Goal: Task Accomplishment & Management: Use online tool/utility

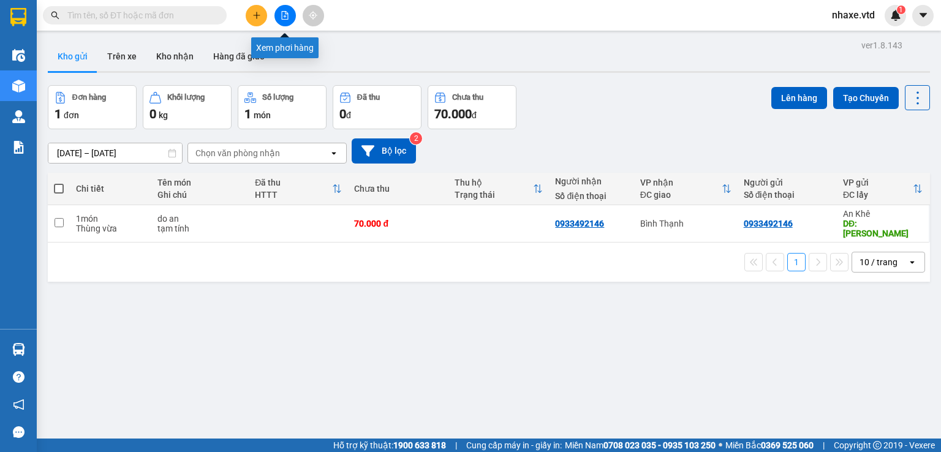
click at [286, 21] on button at bounding box center [284, 15] width 21 height 21
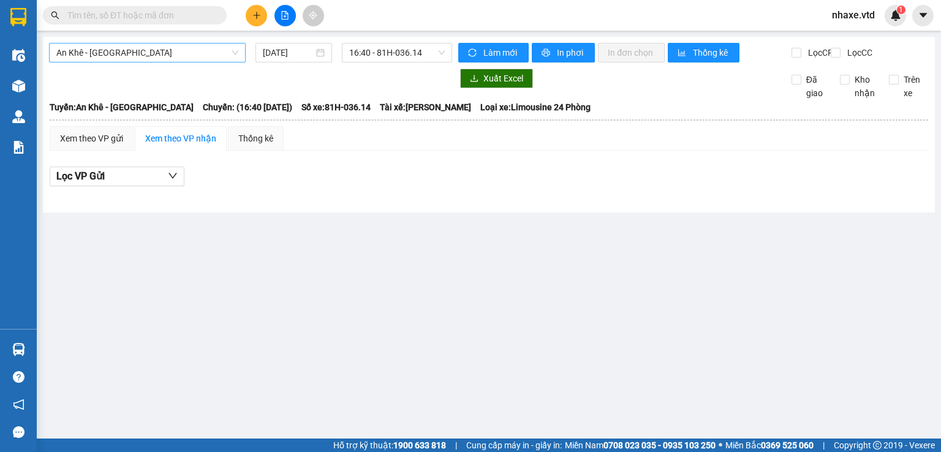
click at [145, 58] on span "An Khê - [GEOGRAPHIC_DATA]" at bounding box center [147, 52] width 182 height 18
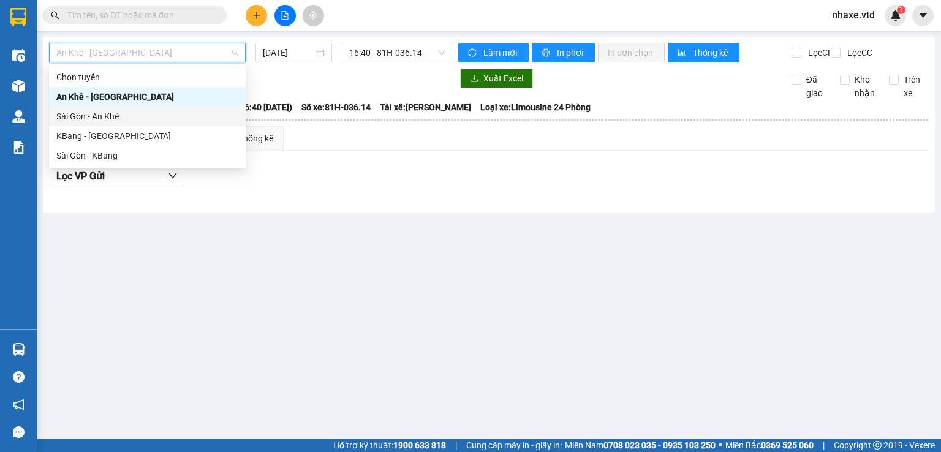
click at [73, 116] on div "Sài Gòn - An Khê" at bounding box center [147, 116] width 182 height 13
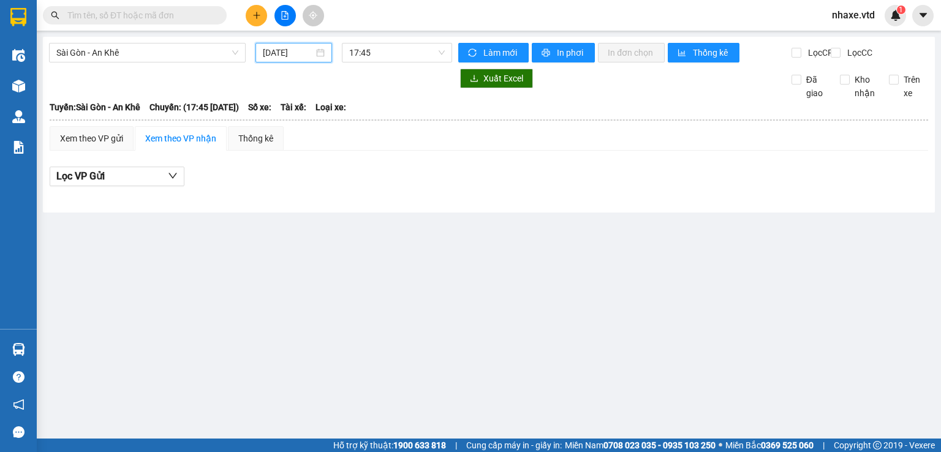
click at [286, 54] on input "[DATE]" at bounding box center [288, 52] width 50 height 13
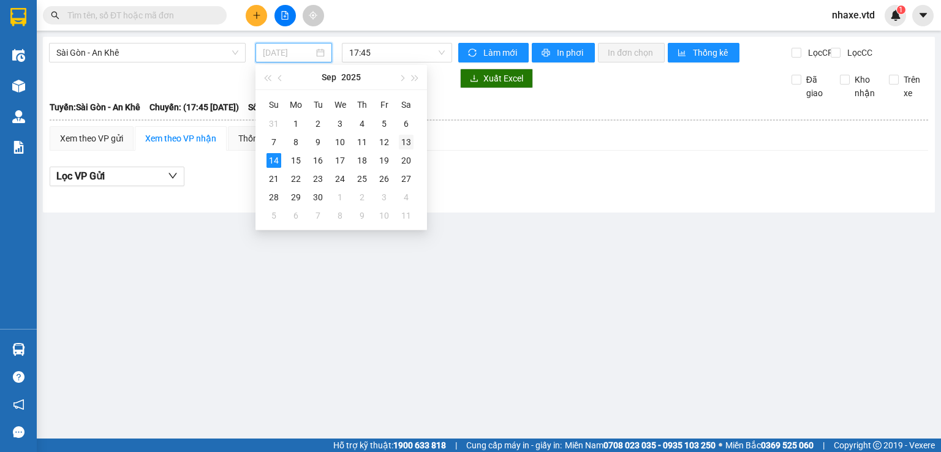
click at [408, 145] on div "13" at bounding box center [406, 142] width 15 height 15
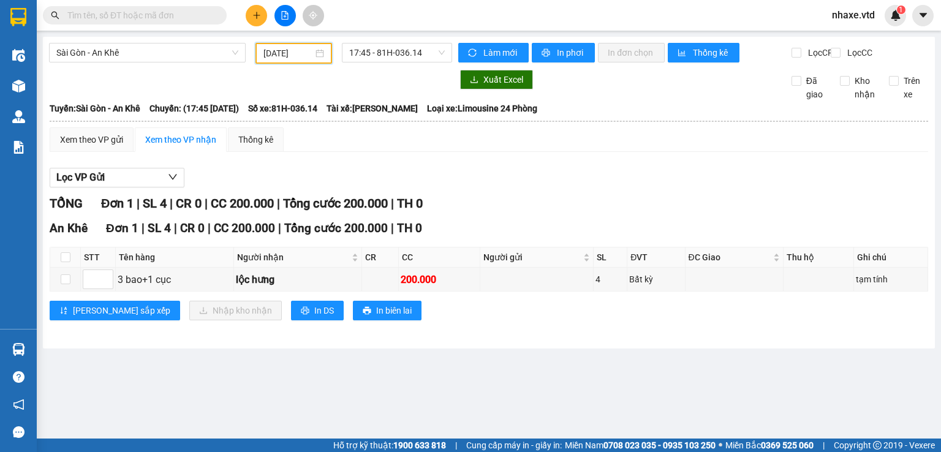
click at [295, 49] on input "[DATE]" at bounding box center [287, 53] width 49 height 13
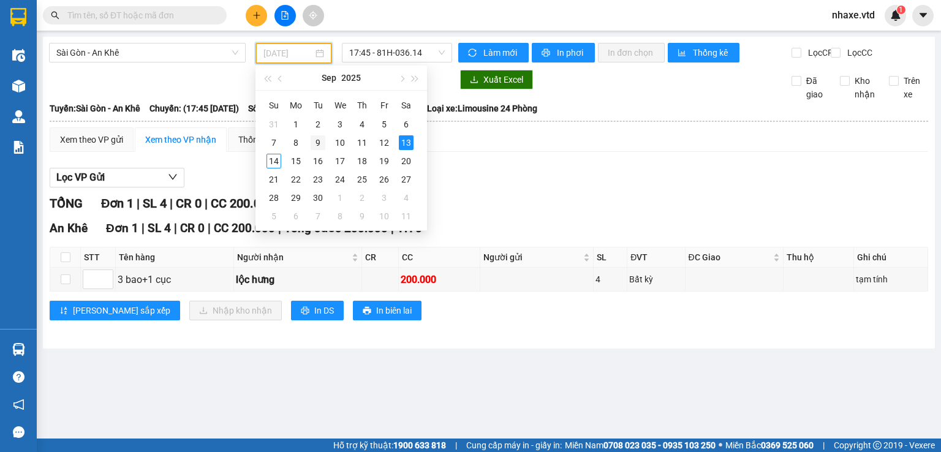
click at [318, 140] on div "9" at bounding box center [318, 142] width 15 height 15
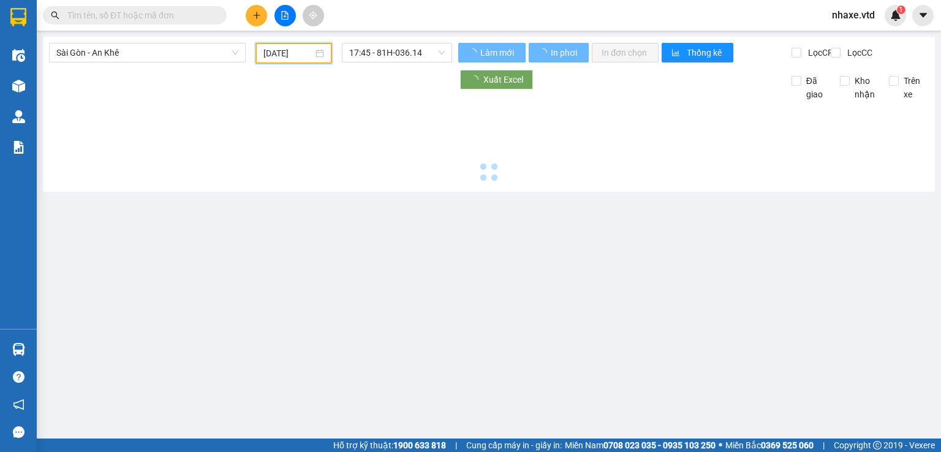
type input "[DATE]"
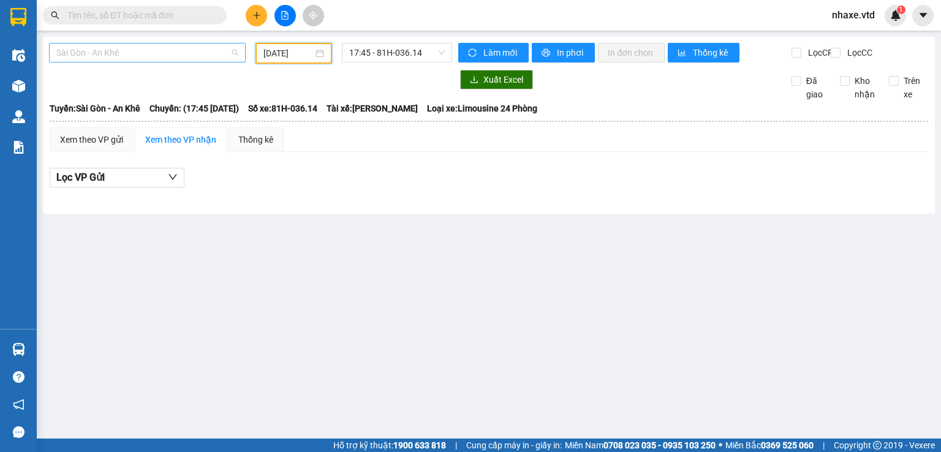
click at [72, 50] on span "Sài Gòn - An Khê" at bounding box center [147, 52] width 182 height 18
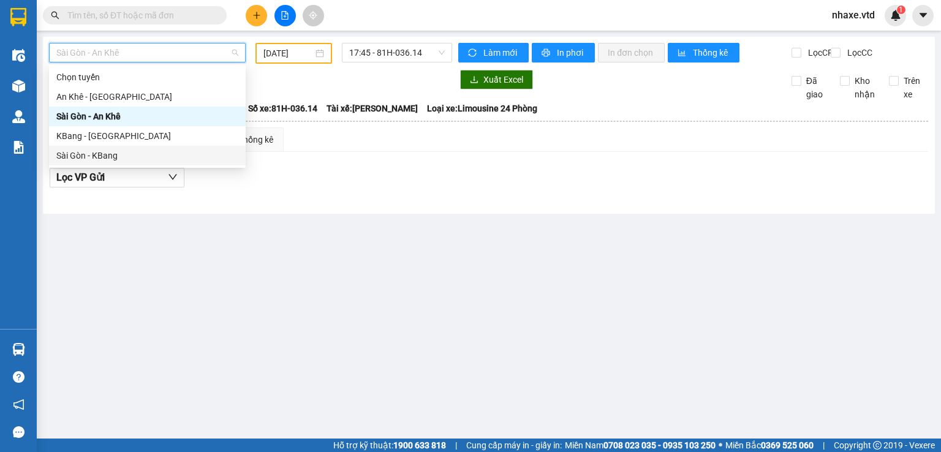
click at [73, 155] on div "Sài Gòn - KBang" at bounding box center [147, 155] width 182 height 13
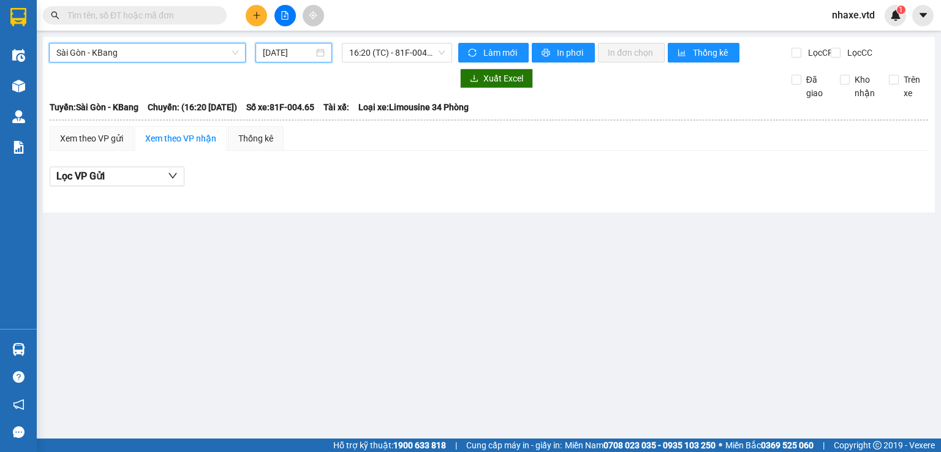
click at [289, 55] on input "[DATE]" at bounding box center [288, 52] width 50 height 13
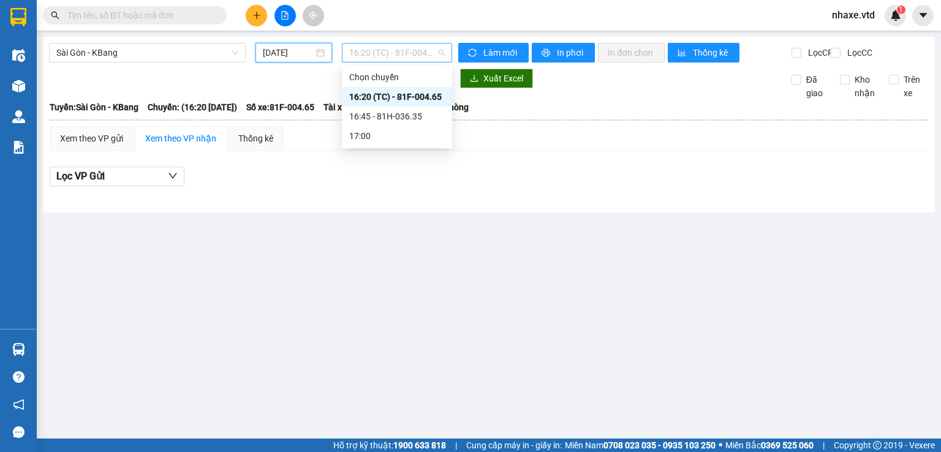
click at [405, 50] on span "16:20 (TC) - 81F-004.65" at bounding box center [397, 52] width 96 height 18
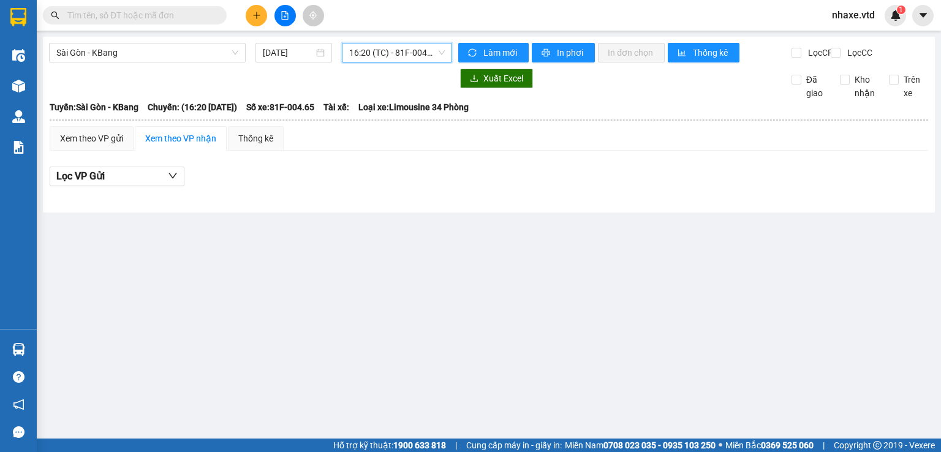
click at [409, 55] on span "16:20 (TC) - 81F-004.65" at bounding box center [397, 52] width 96 height 18
click at [276, 49] on input "[DATE]" at bounding box center [288, 52] width 50 height 13
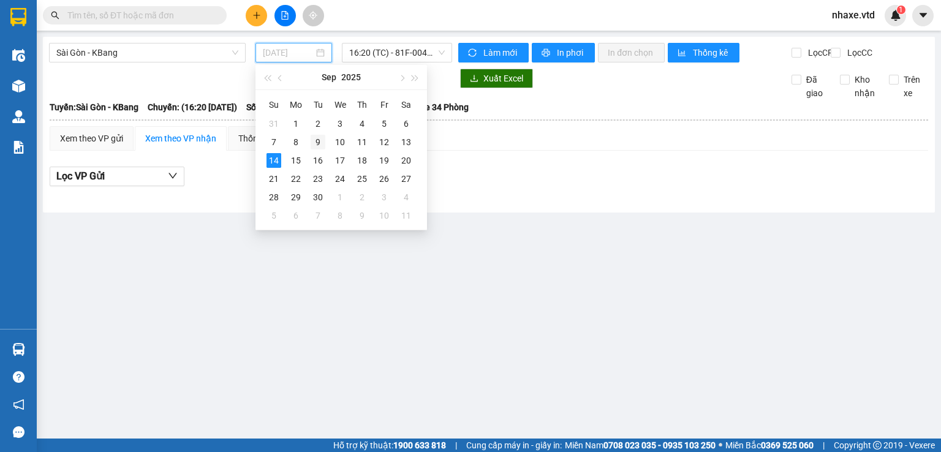
click at [316, 145] on div "9" at bounding box center [318, 142] width 15 height 15
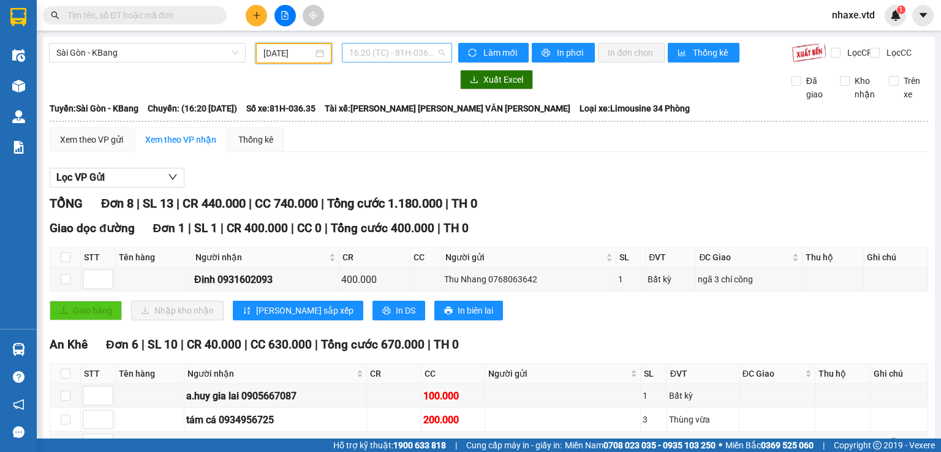
click at [413, 51] on span "16:20 (TC) - 81H-036.35" at bounding box center [397, 52] width 96 height 18
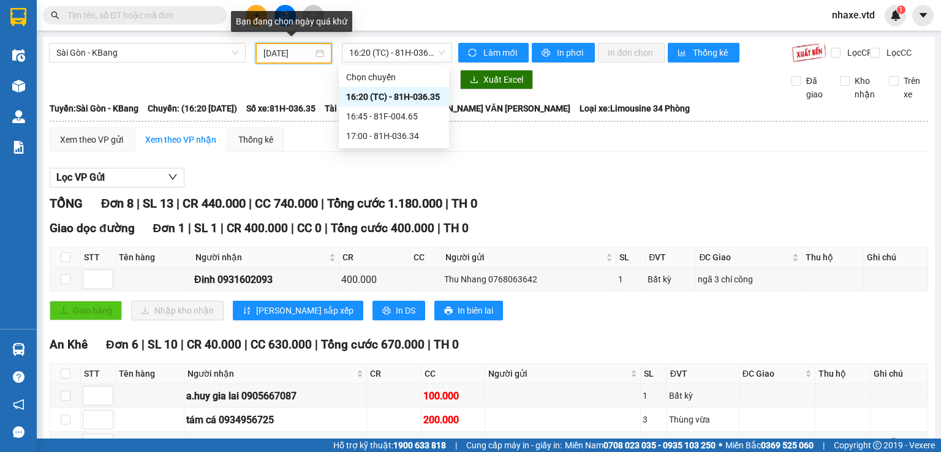
click at [293, 53] on input "[DATE]" at bounding box center [287, 53] width 49 height 13
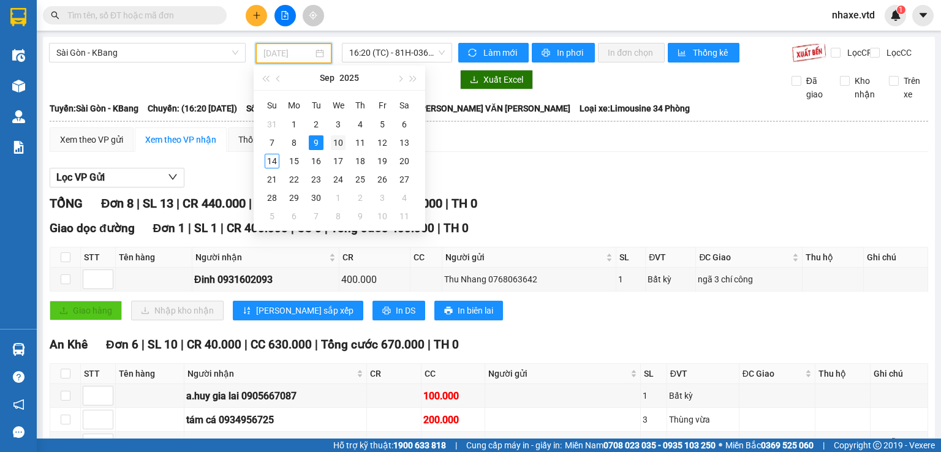
click at [337, 139] on div "10" at bounding box center [338, 142] width 15 height 15
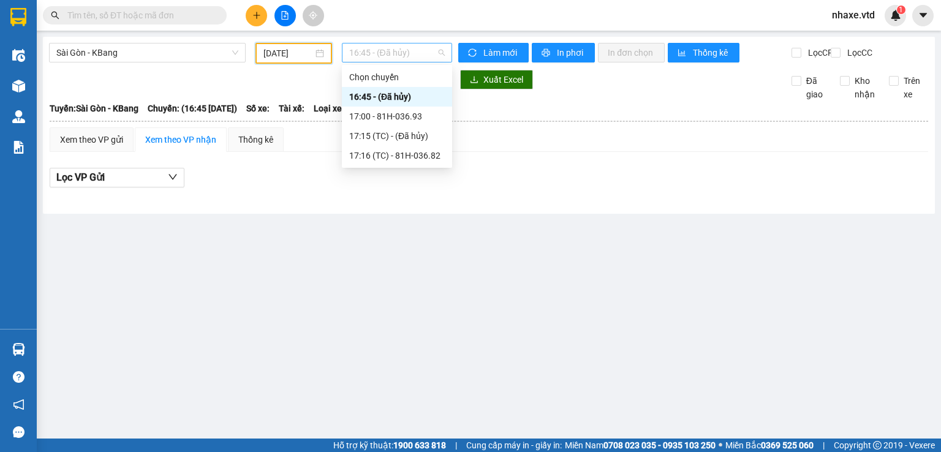
click at [378, 52] on span "16:45 - (Đã hủy)" at bounding box center [397, 52] width 96 height 18
click at [397, 115] on div "17:00 - 81H-036.93" at bounding box center [397, 116] width 96 height 13
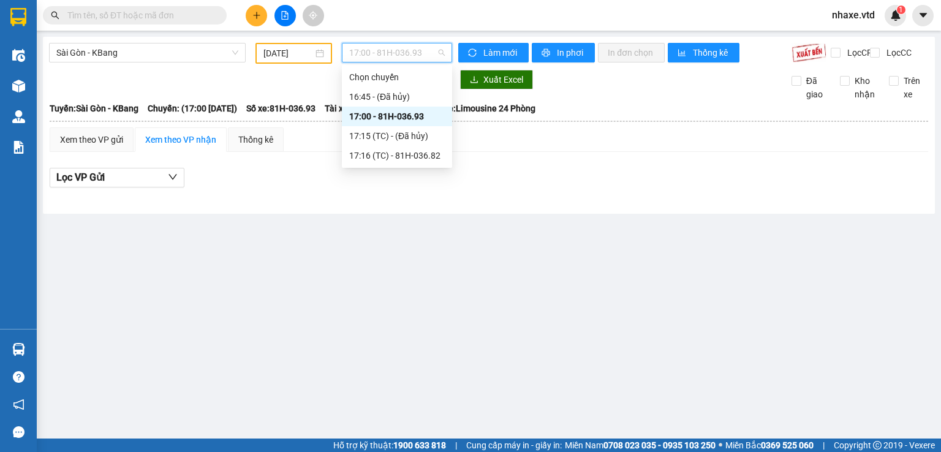
click at [391, 60] on span "17:00 - 81H-036.93" at bounding box center [397, 52] width 96 height 18
click at [371, 115] on div "17:00 - 81H-036.93" at bounding box center [397, 116] width 96 height 13
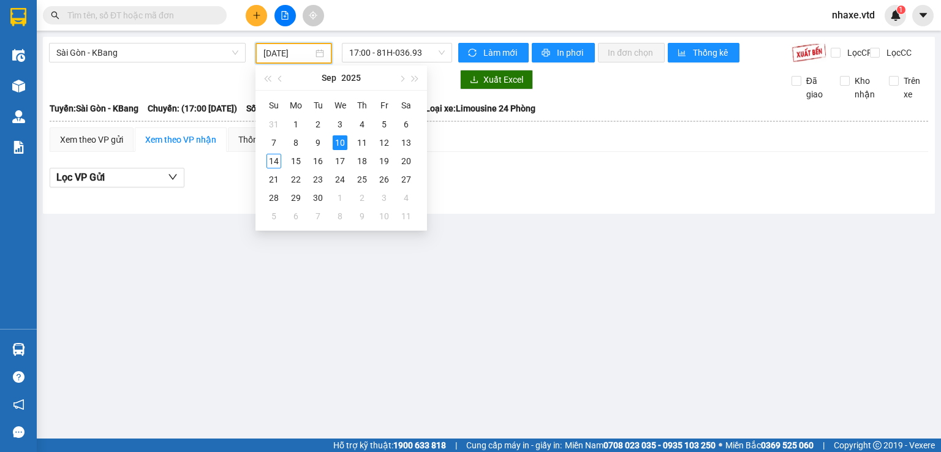
click at [271, 51] on input "[DATE]" at bounding box center [287, 53] width 49 height 13
click at [292, 141] on div "8" at bounding box center [295, 142] width 15 height 15
type input "[DATE]"
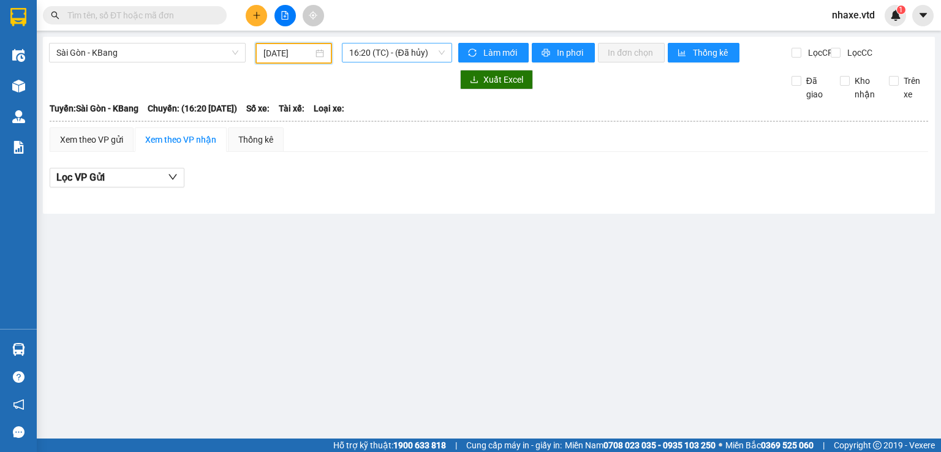
click at [402, 56] on span "16:20 (TC) - (Đã hủy)" at bounding box center [397, 52] width 96 height 18
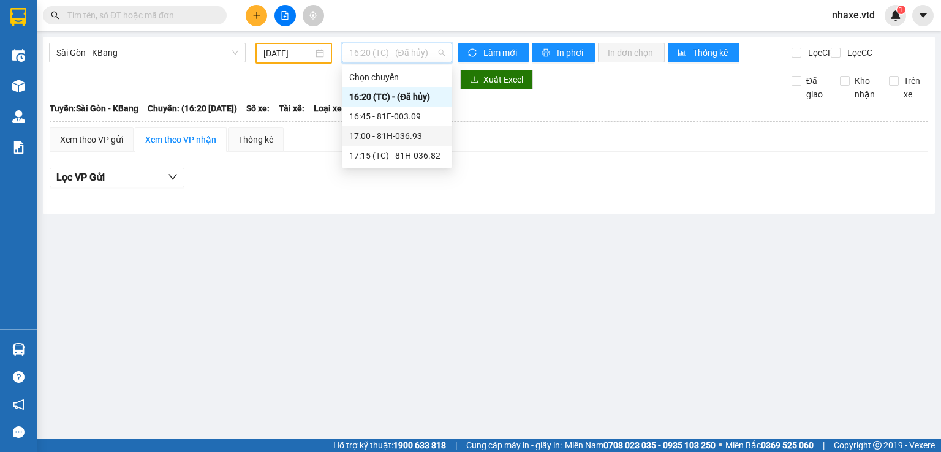
click at [394, 134] on div "17:00 - 81H-036.93" at bounding box center [397, 135] width 96 height 13
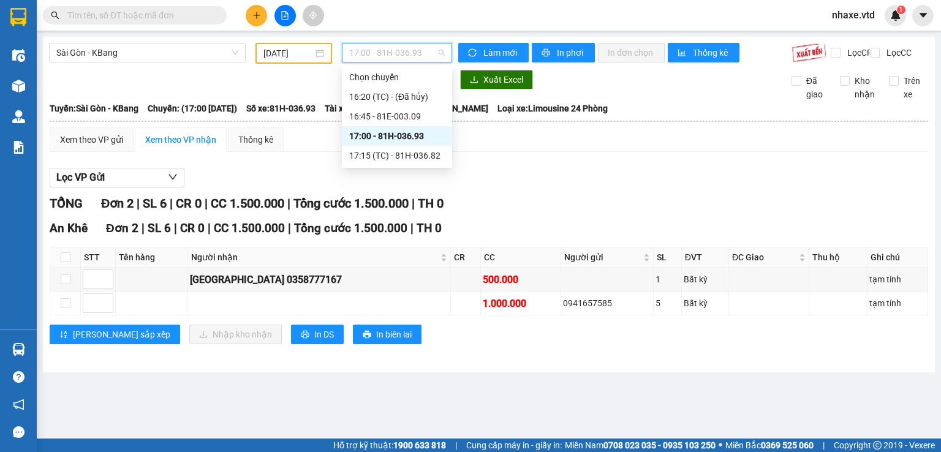
click at [416, 54] on span "17:00 - 81H-036.93" at bounding box center [397, 52] width 96 height 18
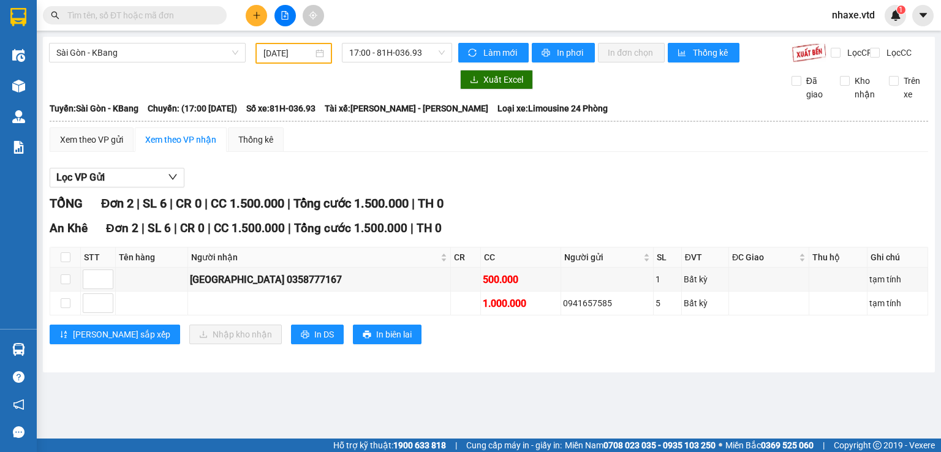
click at [140, 15] on input "text" at bounding box center [139, 15] width 145 height 13
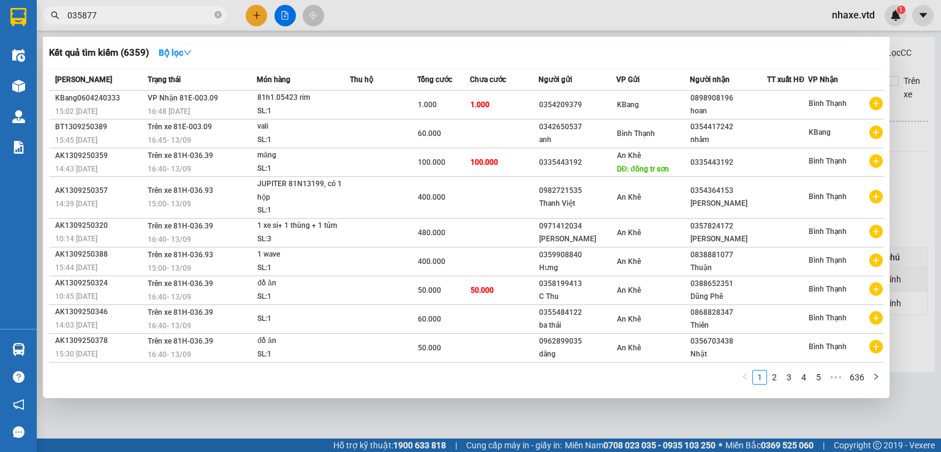
type input "0358777"
